Goal: Transaction & Acquisition: Download file/media

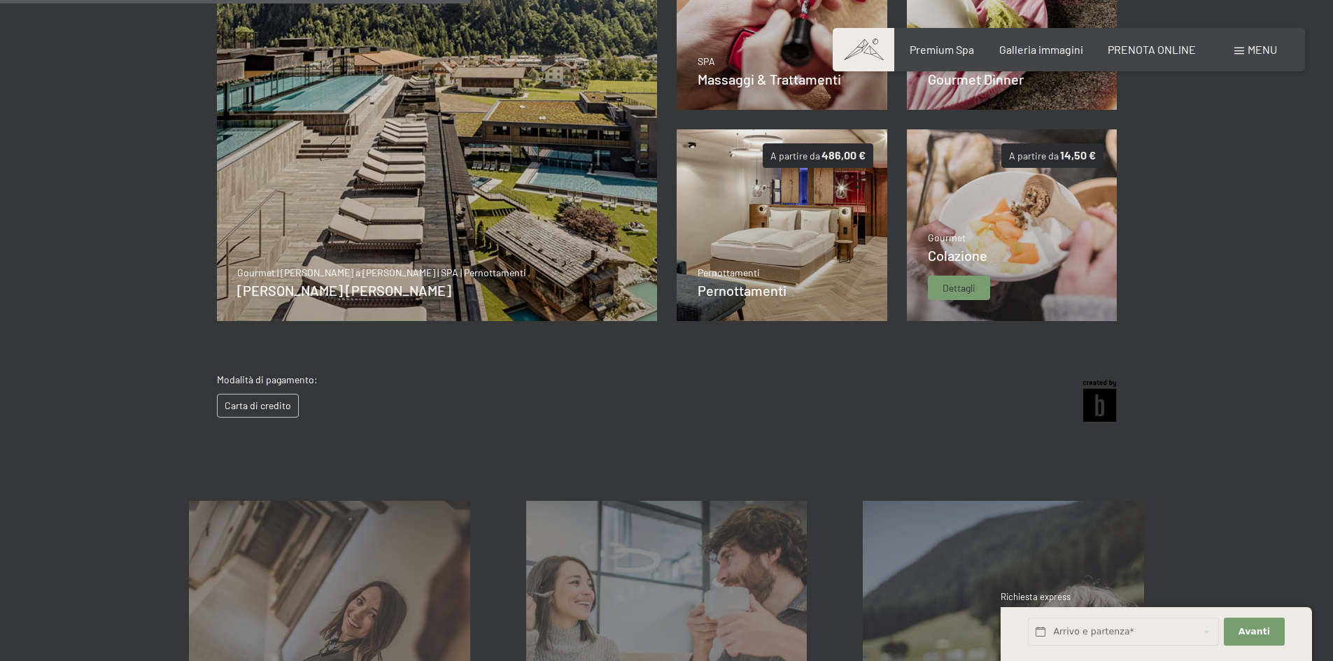
scroll to position [840, 0]
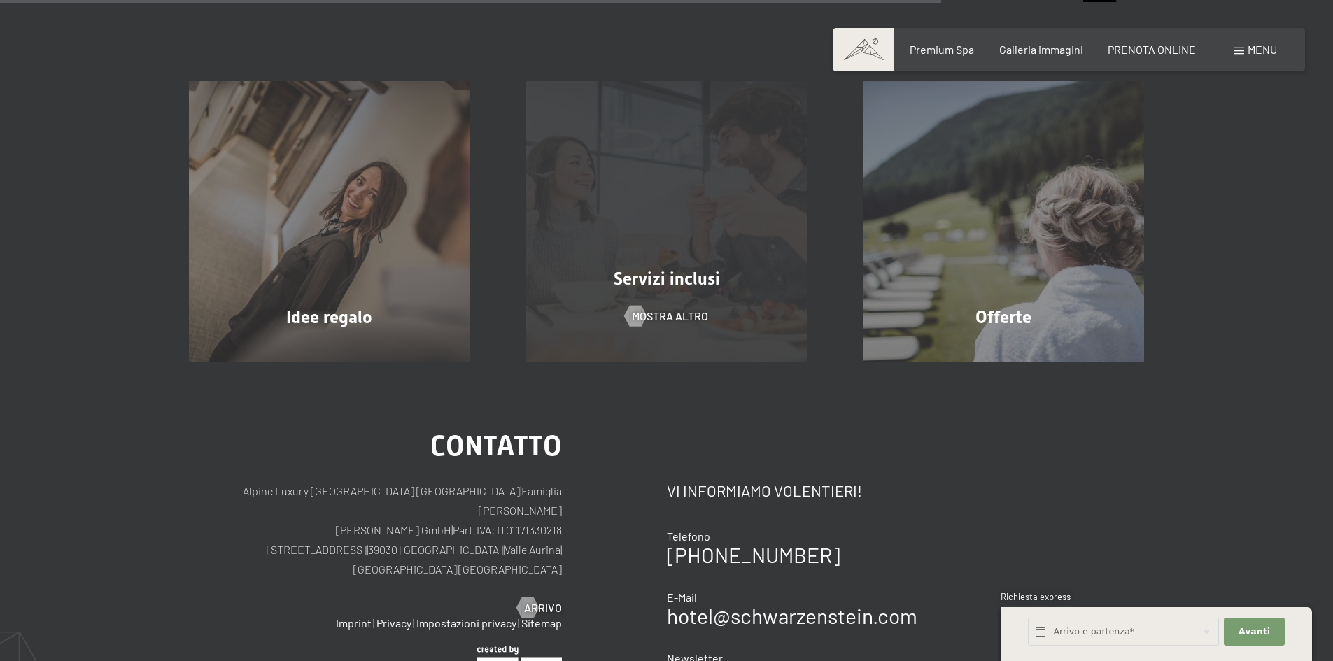
click at [692, 281] on span "Servizi inclusi" at bounding box center [667, 279] width 106 height 20
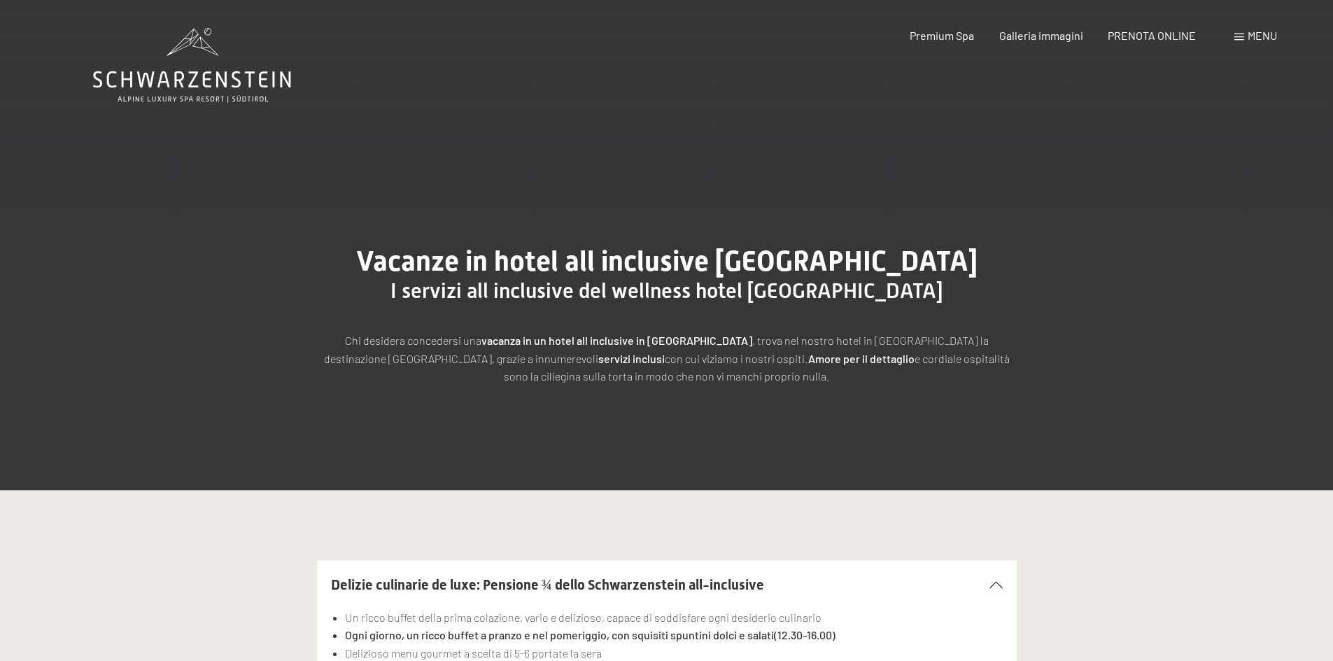
scroll to position [420, 0]
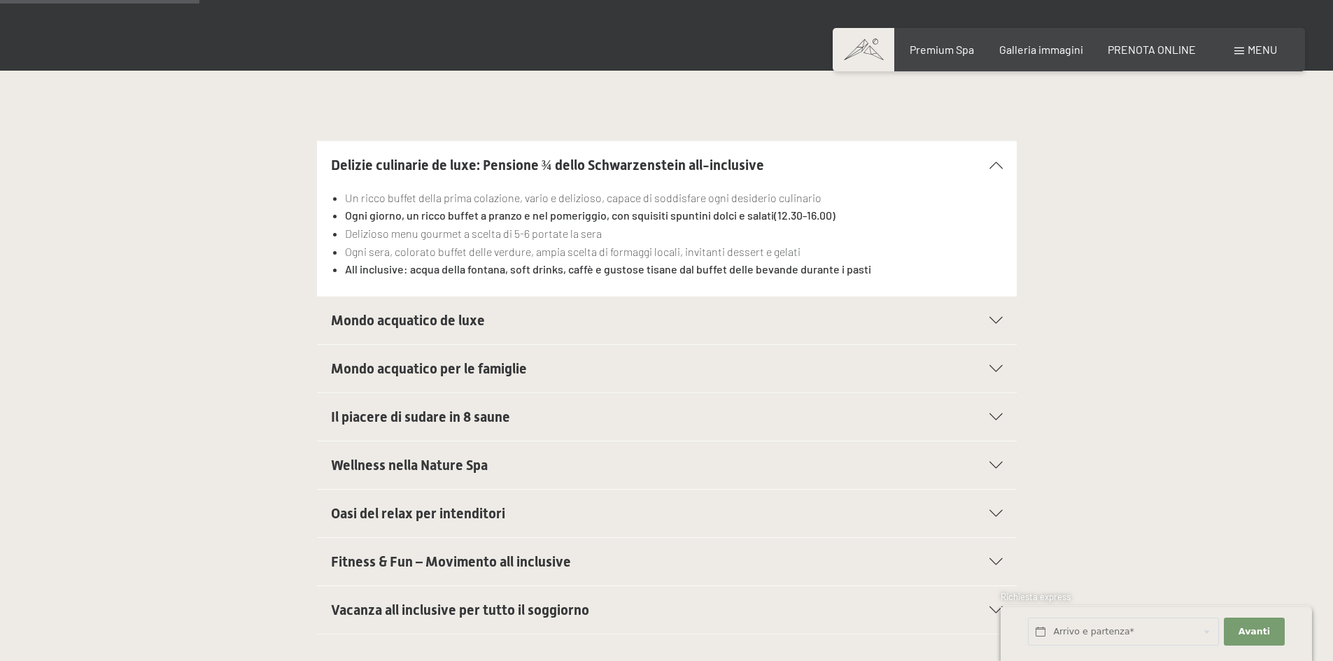
click at [616, 311] on h2 "Mondo acquatico de luxe" at bounding box center [633, 321] width 605 height 20
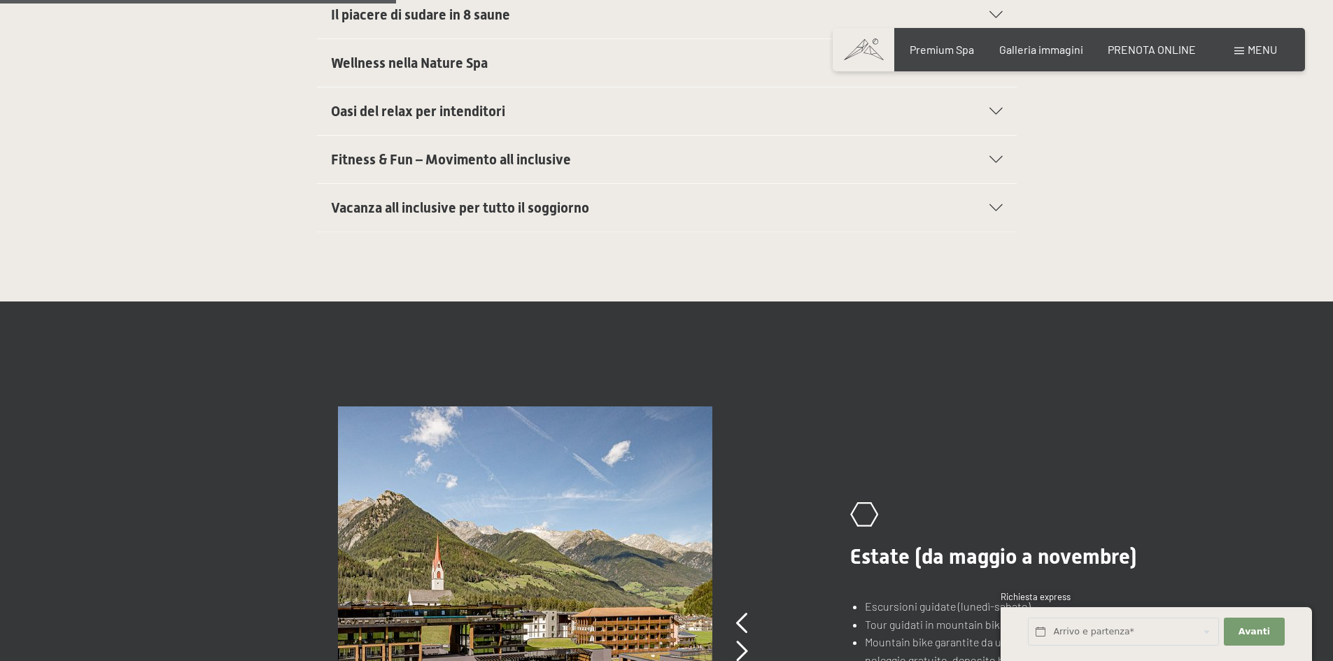
scroll to position [1190, 0]
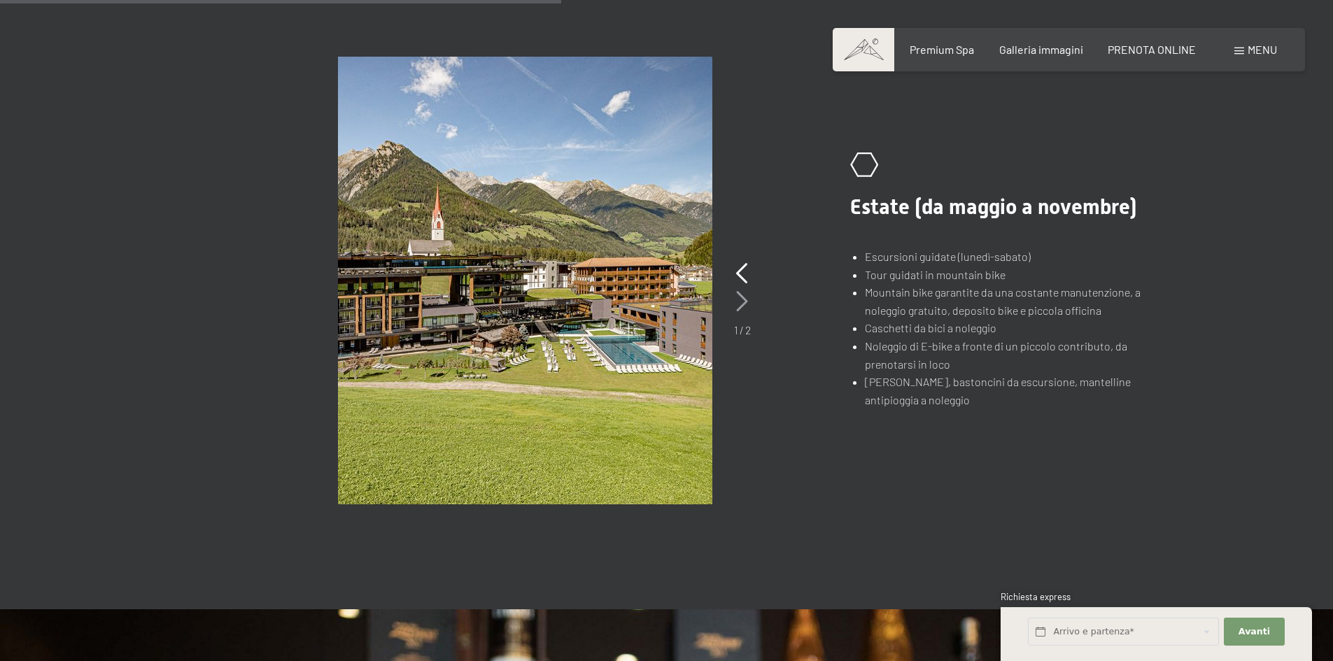
click at [738, 297] on icon at bounding box center [742, 301] width 12 height 21
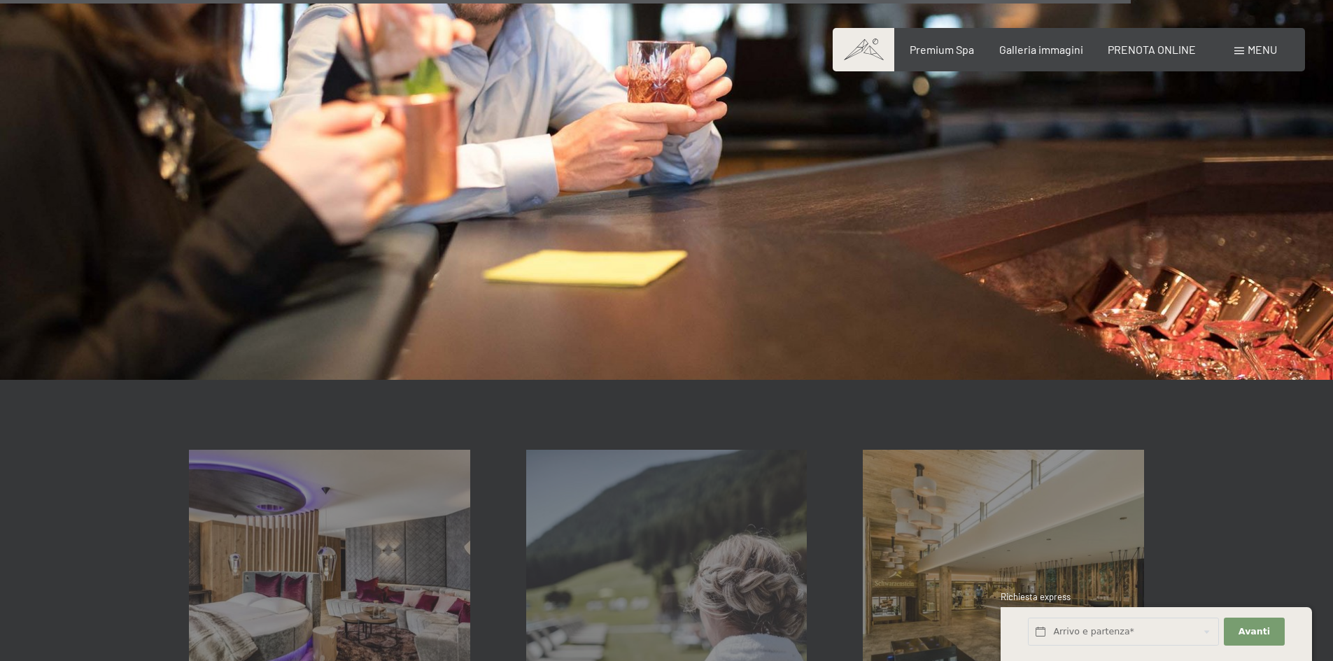
scroll to position [2519, 0]
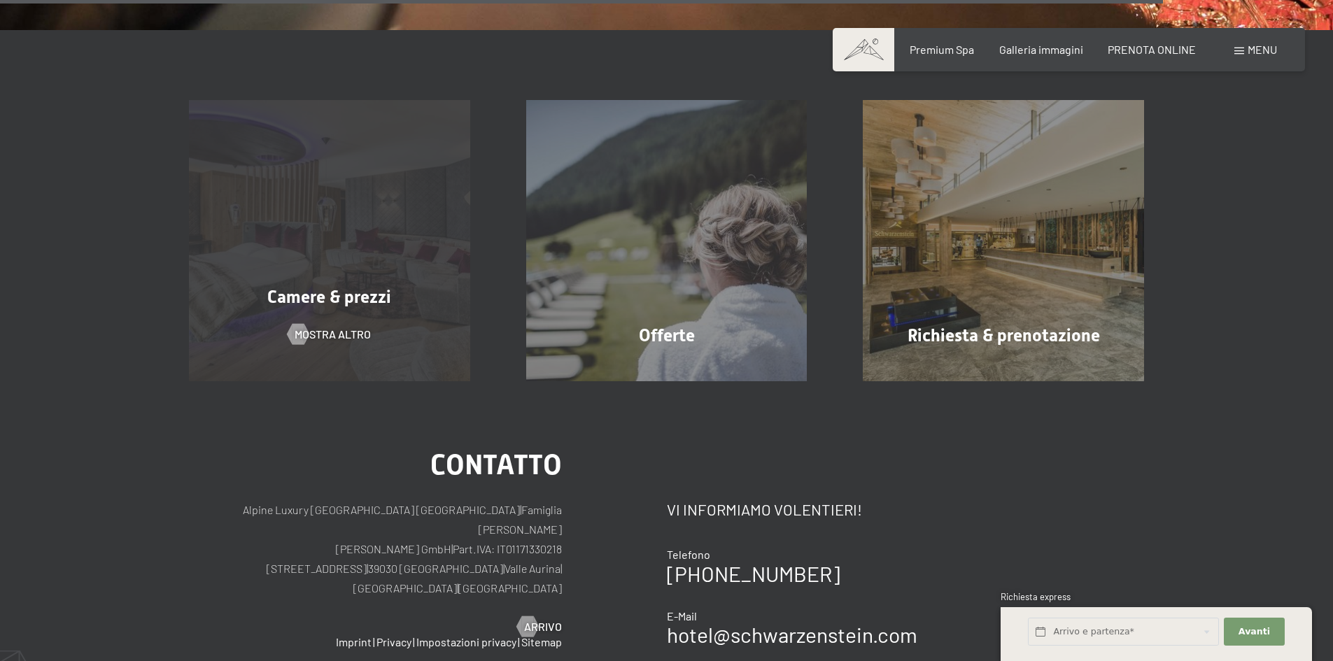
click at [402, 314] on div "Camere & prezzi mostra altro" at bounding box center [329, 240] width 337 height 281
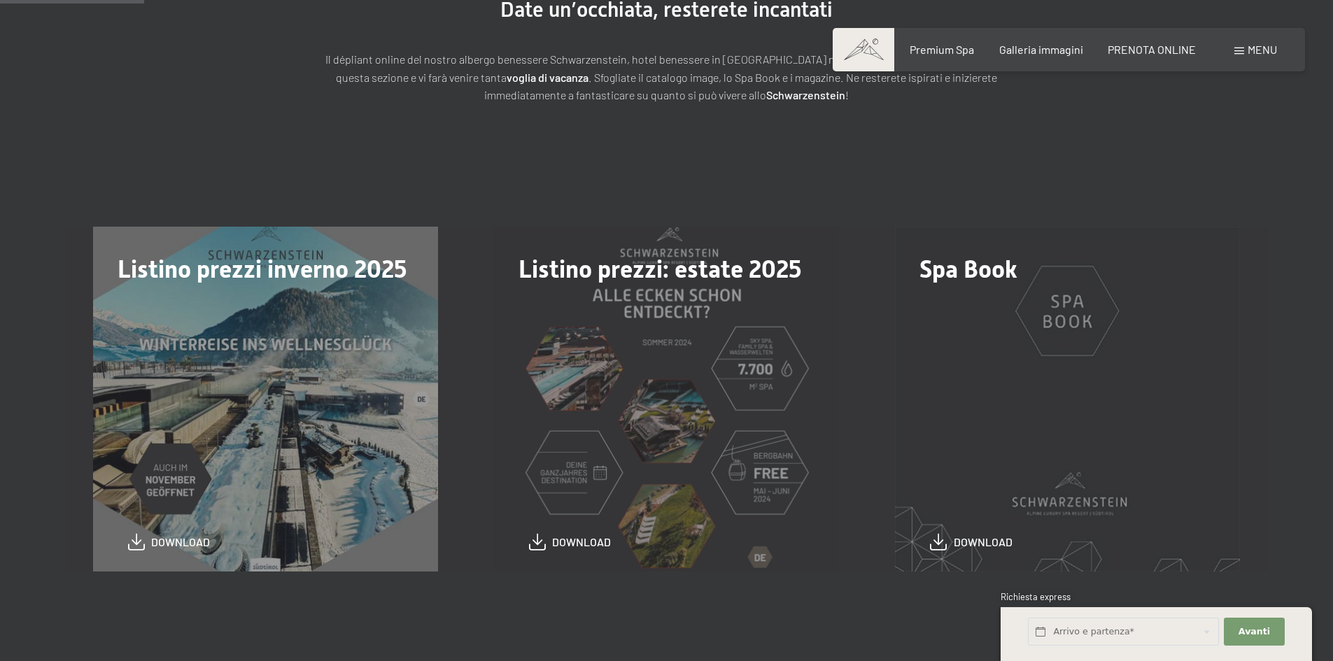
scroll to position [420, 0]
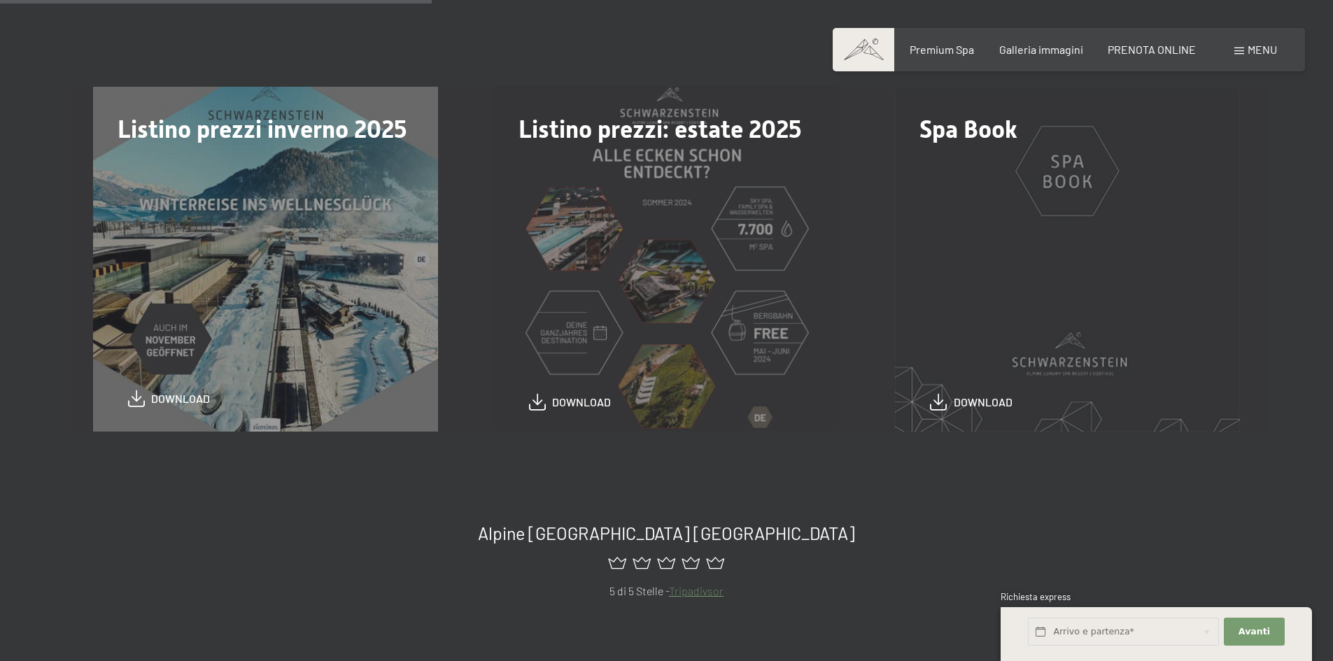
click at [177, 404] on span "download" at bounding box center [180, 398] width 59 height 15
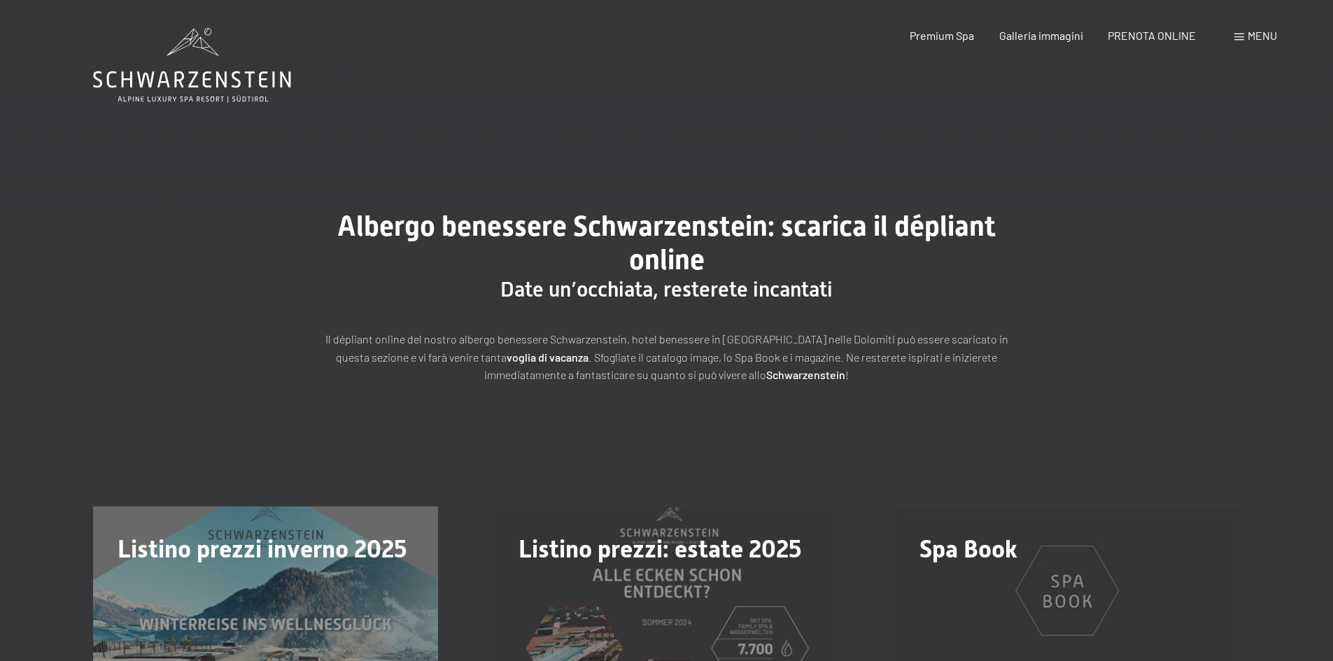
scroll to position [420, 0]
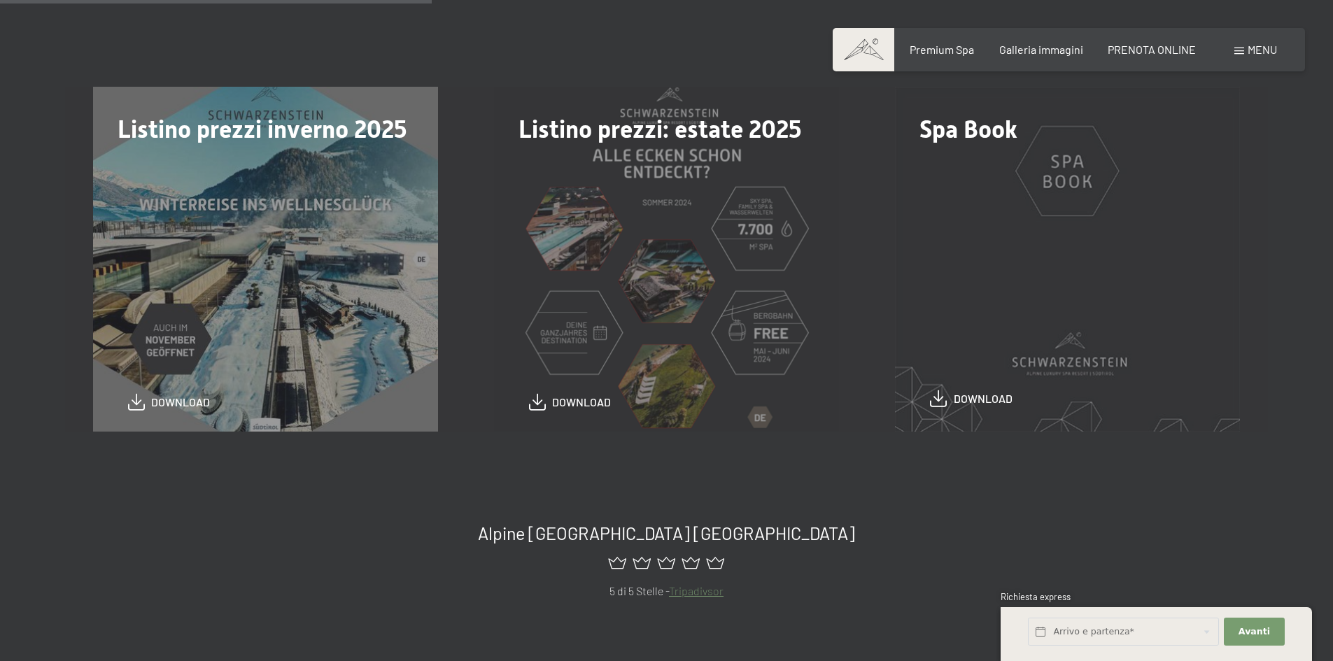
click at [979, 400] on span "download" at bounding box center [983, 398] width 59 height 15
